Goal: Check status: Check status

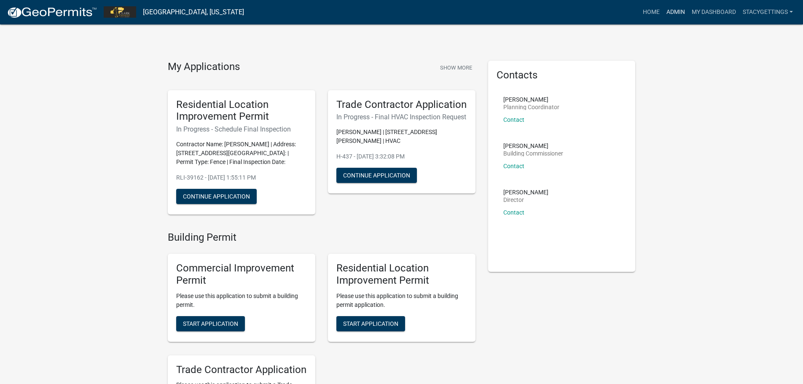
click at [669, 13] on link "Admin" at bounding box center [675, 12] width 25 height 16
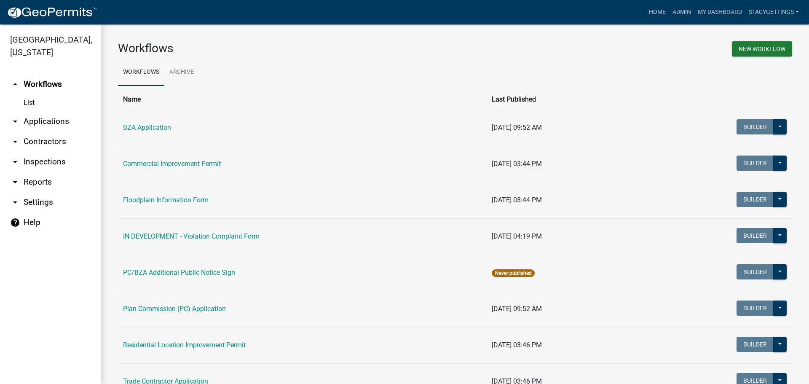
click at [162, 343] on link "Residential Location Improvement Permit" at bounding box center [184, 345] width 123 height 8
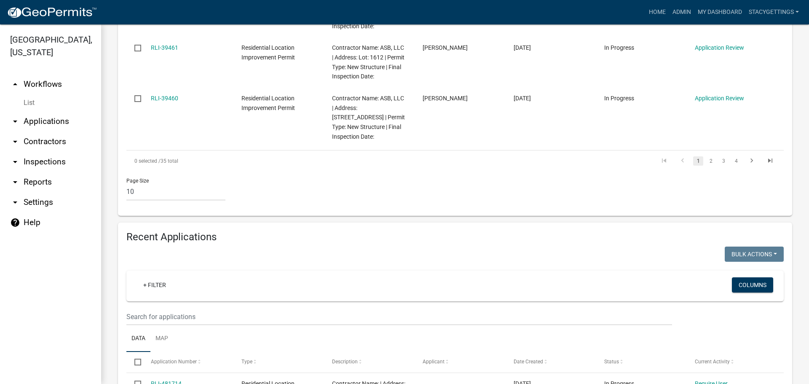
scroll to position [801, 0]
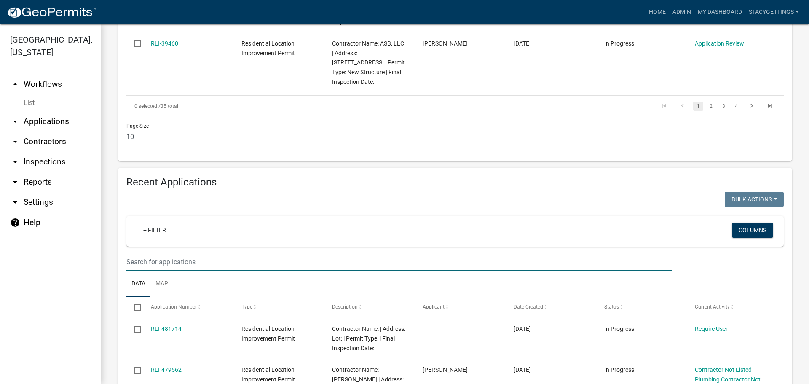
click at [141, 253] on input "text" at bounding box center [399, 261] width 546 height 17
type input "14369"
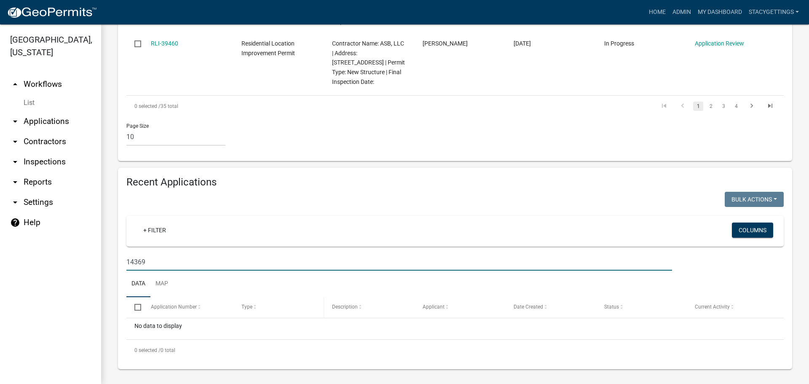
scroll to position [783, 0]
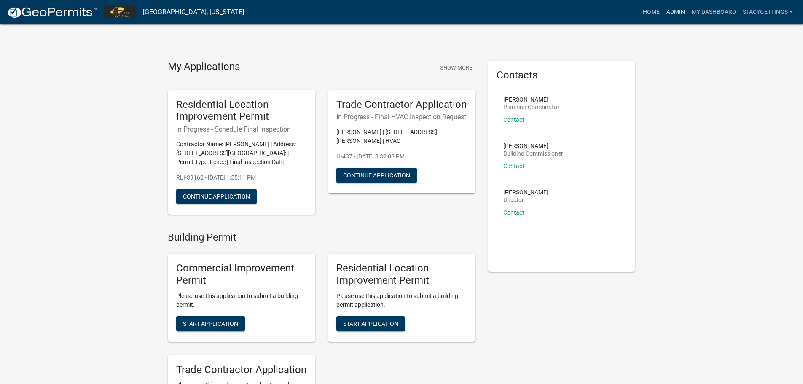
click at [672, 13] on link "Admin" at bounding box center [675, 12] width 25 height 16
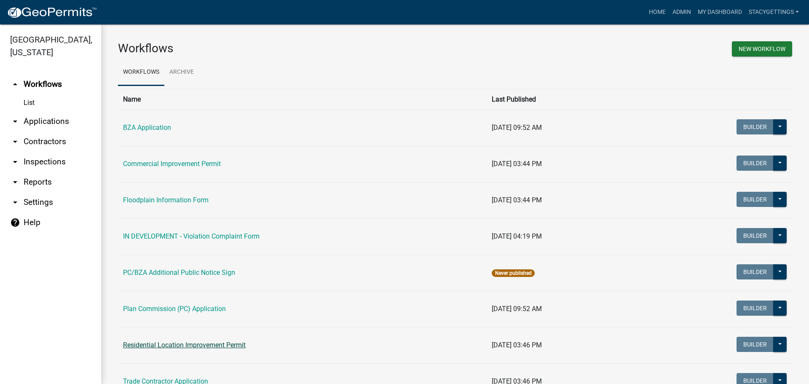
click at [183, 342] on link "Residential Location Improvement Permit" at bounding box center [184, 345] width 123 height 8
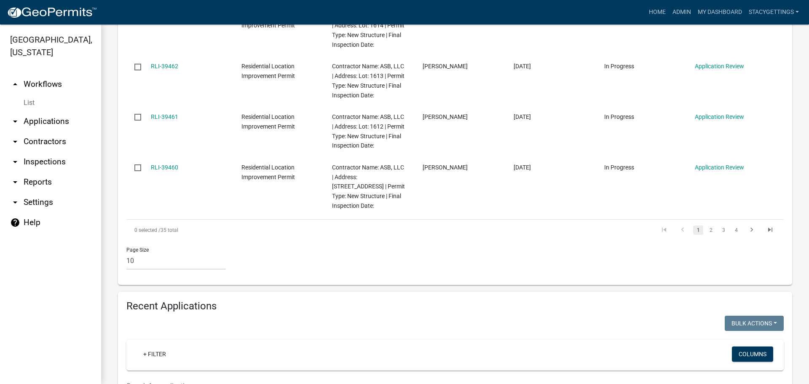
scroll to position [759, 0]
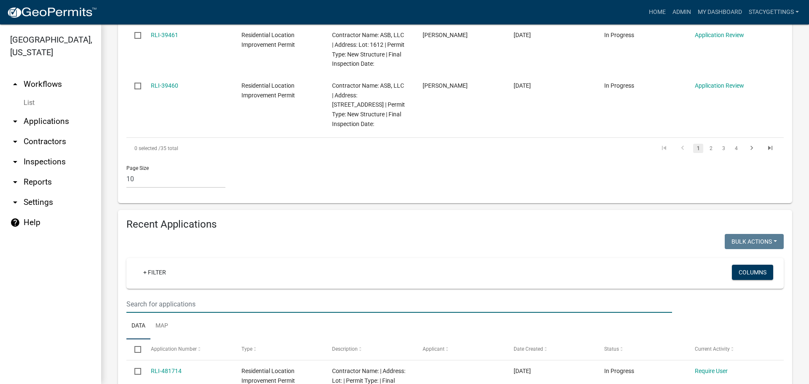
click at [153, 295] on input "text" at bounding box center [399, 303] width 546 height 17
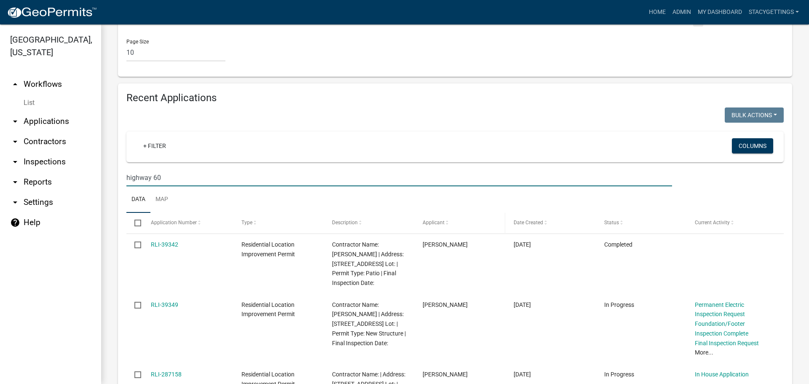
scroll to position [927, 0]
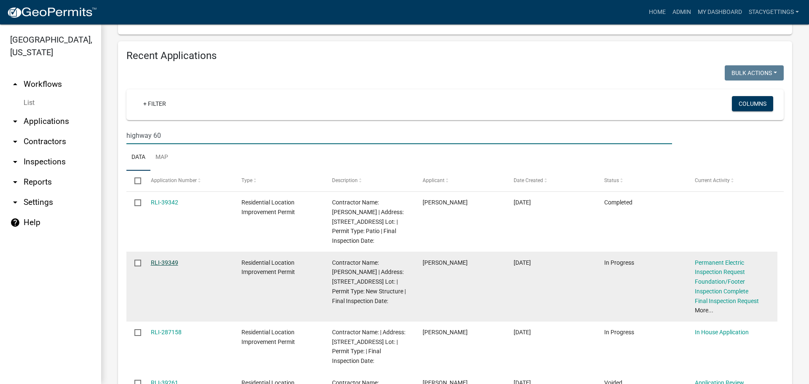
type input "highway 60"
click at [165, 259] on link "RLI-39349" at bounding box center [164, 262] width 27 height 7
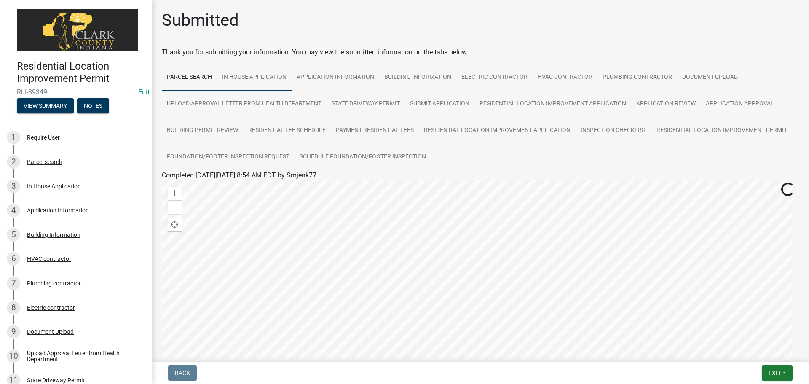
click at [257, 86] on link "In House Application" at bounding box center [254, 77] width 75 height 27
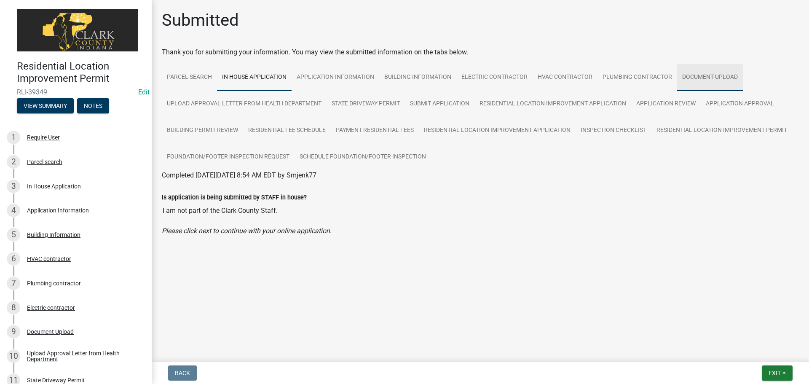
click at [705, 77] on link "Document Upload" at bounding box center [710, 77] width 66 height 27
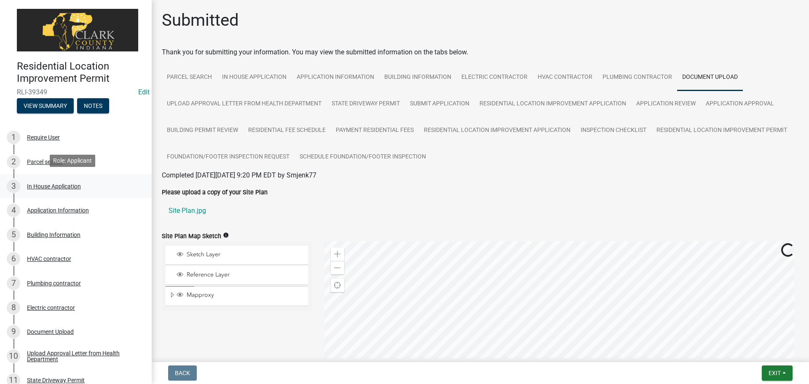
click at [53, 183] on div "In House Application" at bounding box center [54, 186] width 54 height 6
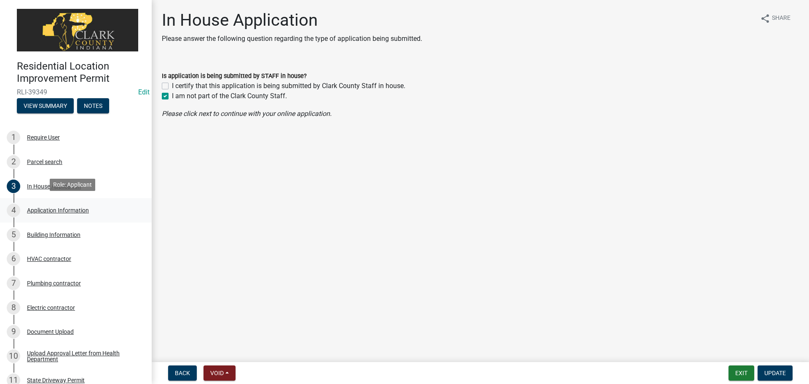
click at [62, 211] on div "Application Information" at bounding box center [58, 210] width 62 height 6
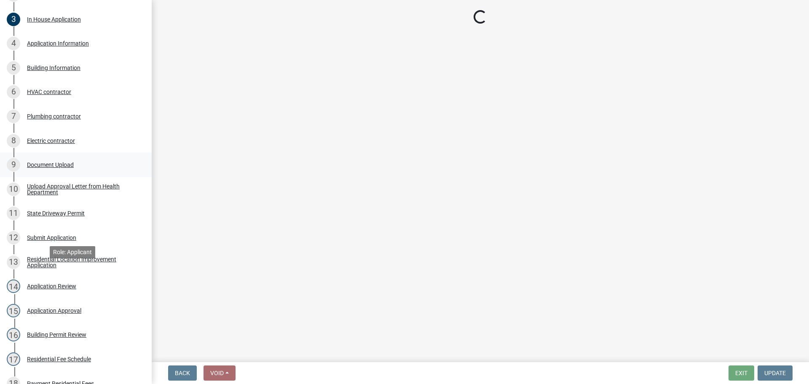
scroll to position [126, 0]
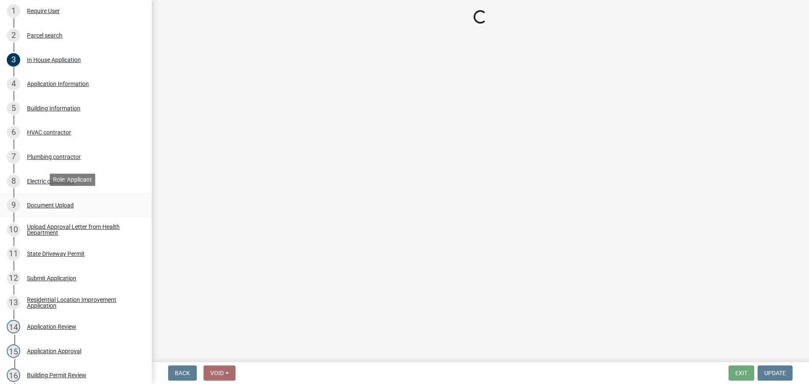
click at [59, 202] on div "Document Upload" at bounding box center [50, 205] width 47 height 6
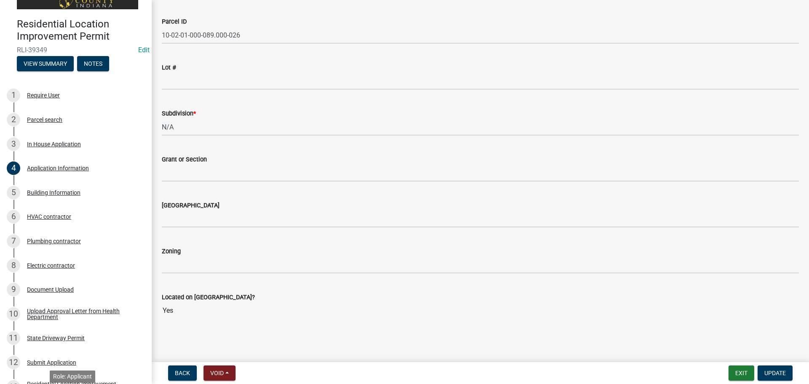
scroll to position [0, 0]
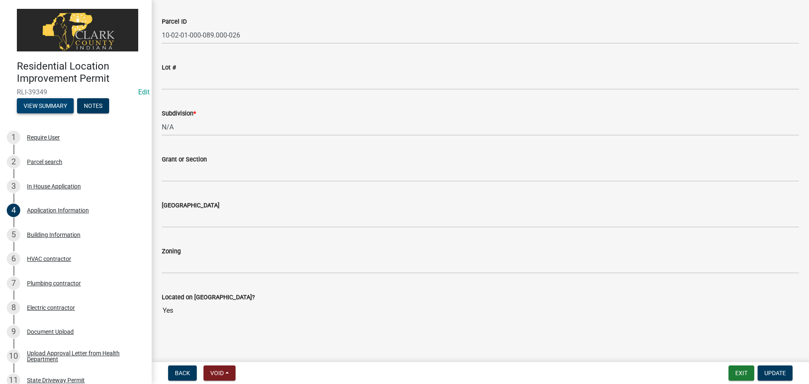
click at [40, 104] on button "View Summary" at bounding box center [45, 105] width 57 height 15
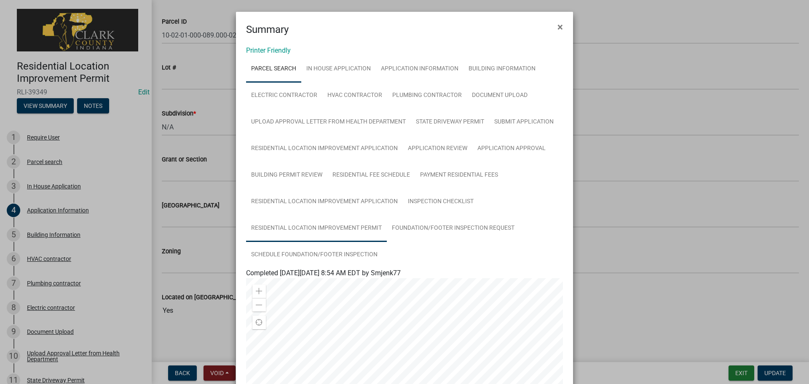
click at [349, 228] on link "Residential Location Improvement Permit" at bounding box center [316, 228] width 141 height 27
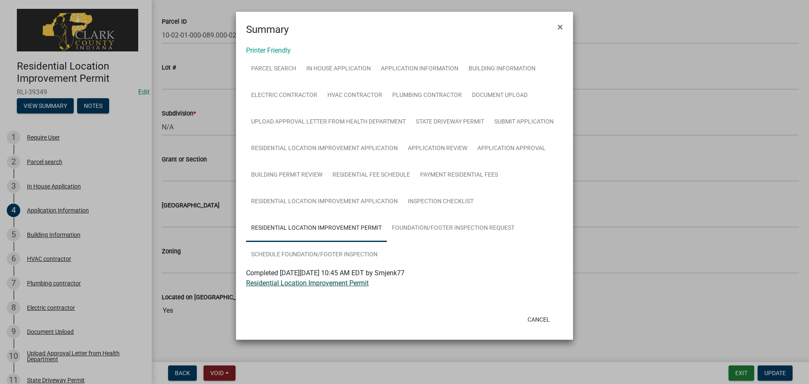
click at [333, 284] on link "Residential Location Improvement Permit" at bounding box center [307, 283] width 123 height 8
